Goal: Task Accomplishment & Management: Use online tool/utility

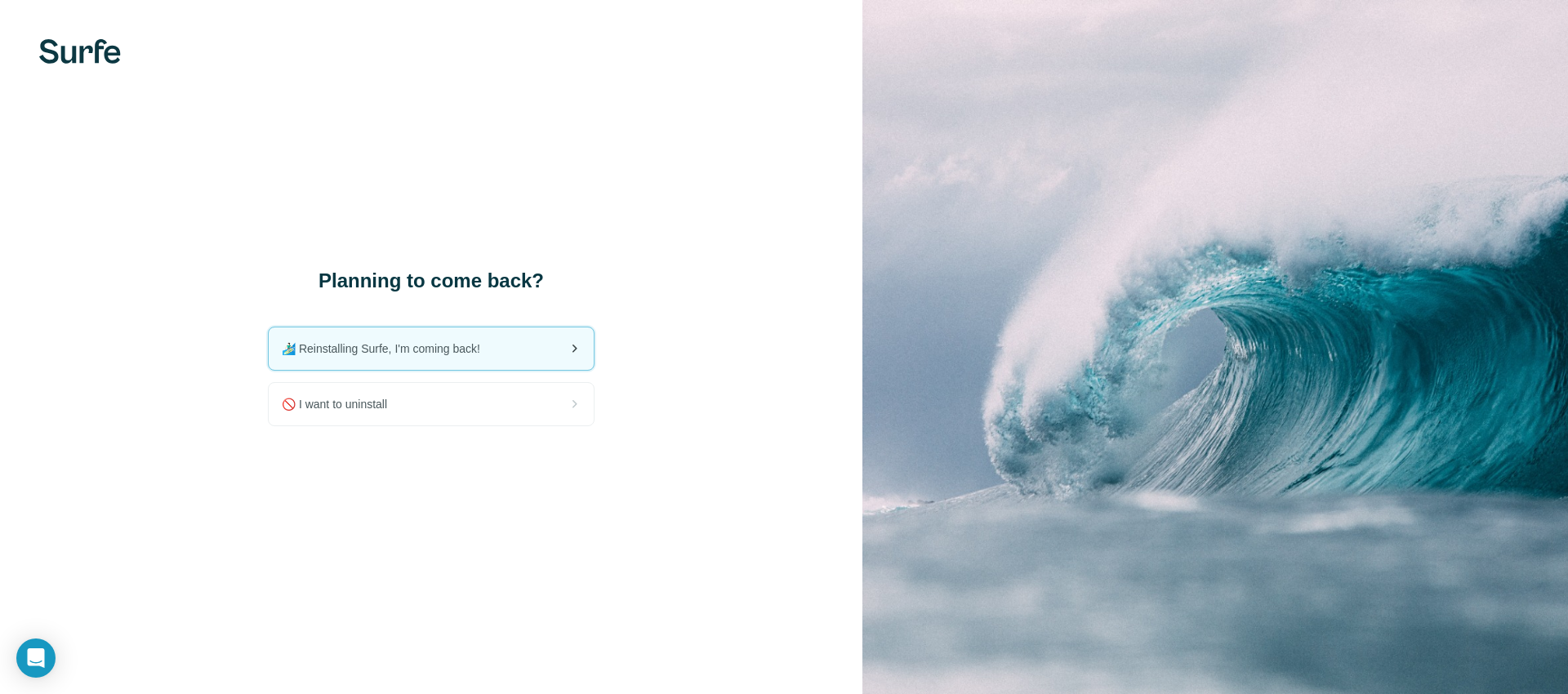
click at [486, 347] on span "🏄🏻‍♂️ Reinstalling Surfe, I'm coming back!" at bounding box center [387, 349] width 211 height 17
